Goal: Transaction & Acquisition: Purchase product/service

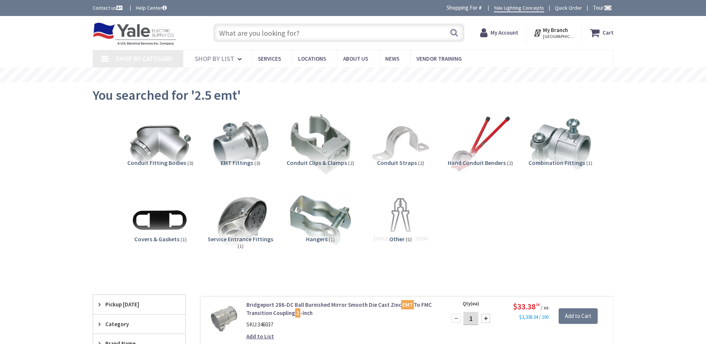
type input "[PERSON_NAME], [GEOGRAPHIC_DATA], [GEOGRAPHIC_DATA]"
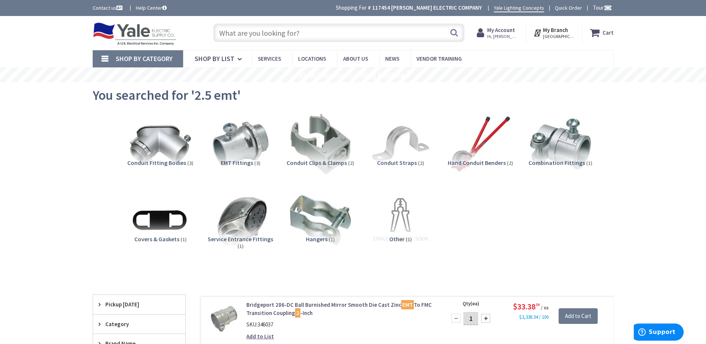
drag, startPoint x: 347, startPoint y: 15, endPoint x: 341, endPoint y: 20, distance: 7.9
drag, startPoint x: 341, startPoint y: 20, endPoint x: 326, endPoint y: 29, distance: 16.9
click at [326, 29] on input "text" at bounding box center [338, 32] width 251 height 19
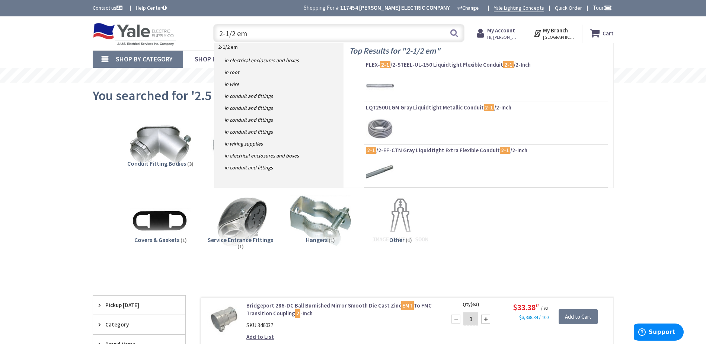
type input "2-1/2 emt"
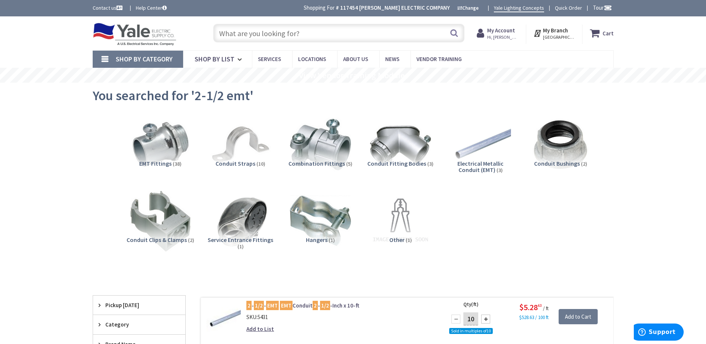
click at [284, 35] on input "text" at bounding box center [338, 33] width 251 height 19
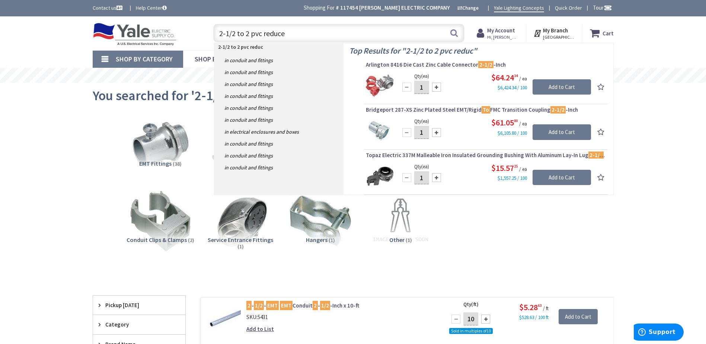
type input "2-1/2 to 2 pvc reducer"
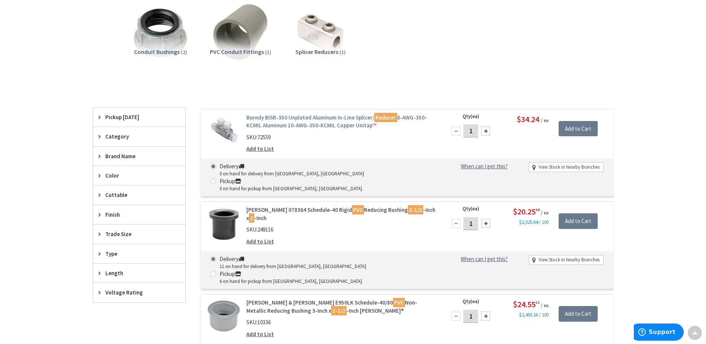
scroll to position [112, 0]
click at [339, 225] on div "SKU: 249116" at bounding box center [341, 229] width 190 height 8
click at [306, 205] on link "Kraloy 078364 Schedule-40 Rigid PVC Reducing Bushing 2-1/2 -Inch x 2 -Inch" at bounding box center [341, 213] width 190 height 16
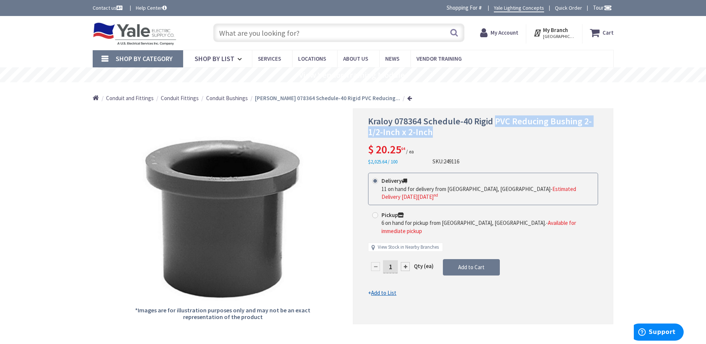
drag, startPoint x: 494, startPoint y: 121, endPoint x: 613, endPoint y: 130, distance: 118.7
click at [613, 130] on div "Kraloy 078364 Schedule-40 Rigid PVC Reducing Bushing 2-1/2-Inch x 2-Inch $ 20.2…" at bounding box center [483, 216] width 261 height 216
drag, startPoint x: 613, startPoint y: 130, endPoint x: 566, endPoint y: 122, distance: 47.5
copy span "PVC Reducing Bushing 2-1/2-Inch x 2-Inch"
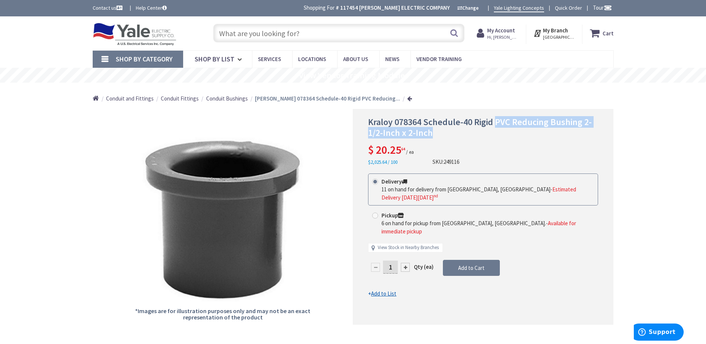
click at [268, 34] on input "text" at bounding box center [338, 33] width 251 height 19
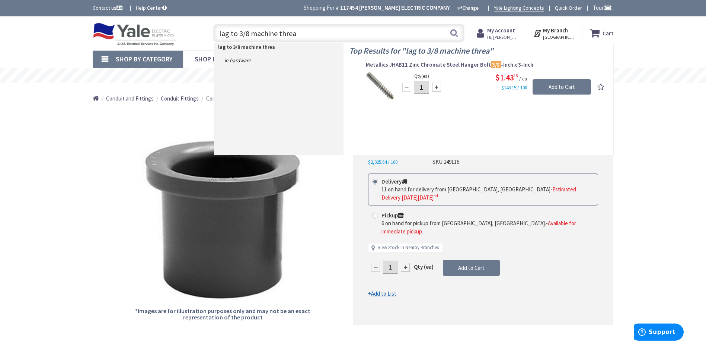
type input "lag to 3/8 machine thread"
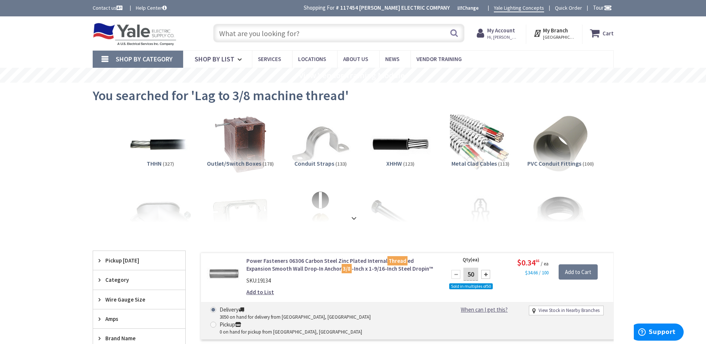
click at [322, 35] on input "text" at bounding box center [338, 33] width 251 height 19
